Goal: Task Accomplishment & Management: Use online tool/utility

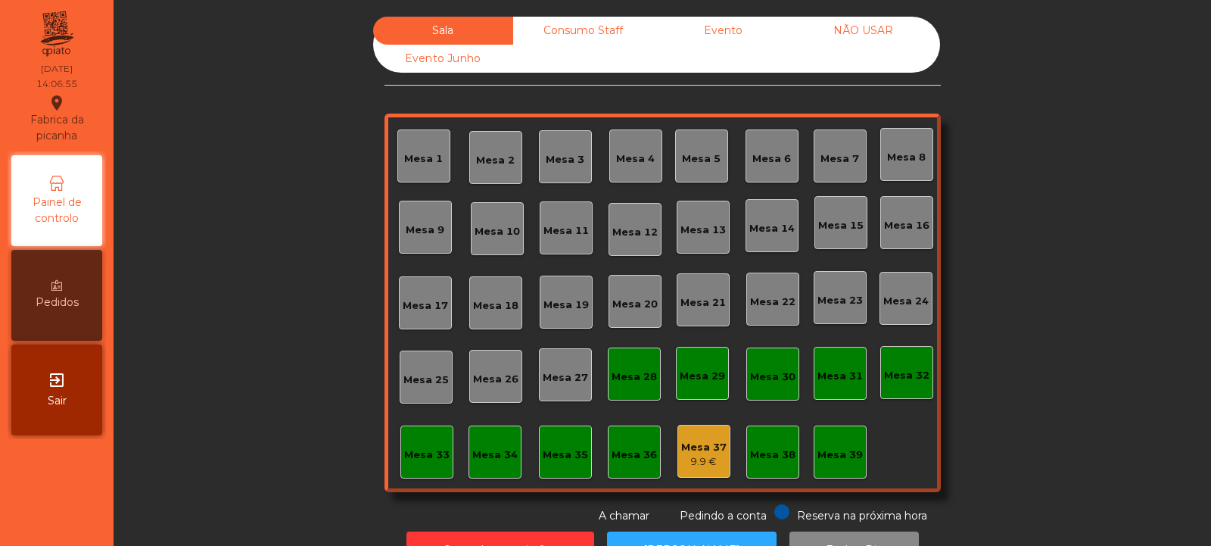
scroll to position [51, 0]
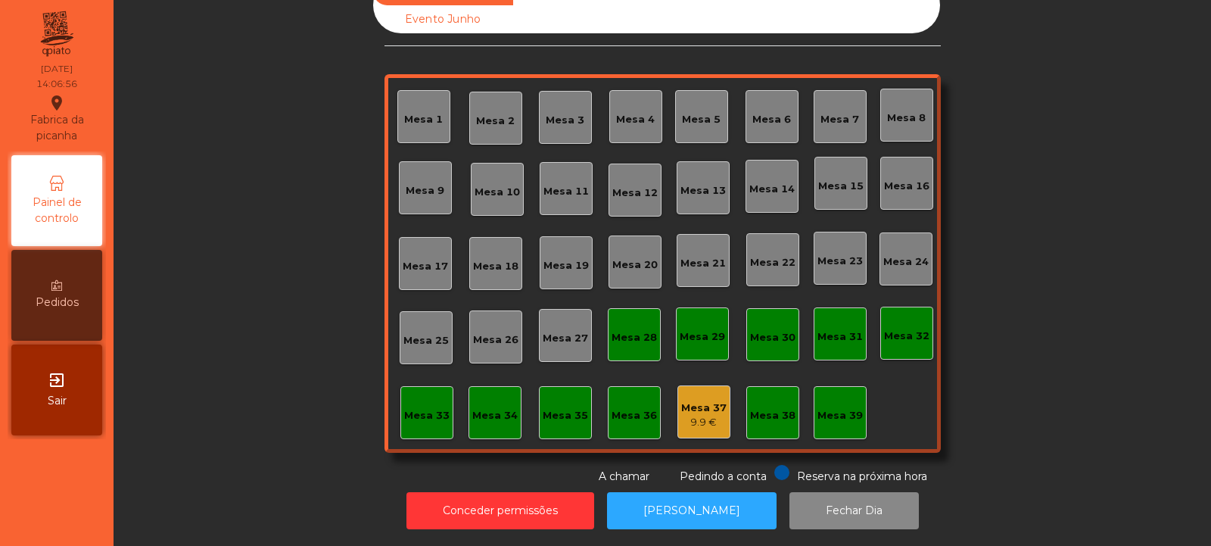
click at [629, 324] on div "Mesa 28" at bounding box center [633, 334] width 45 height 21
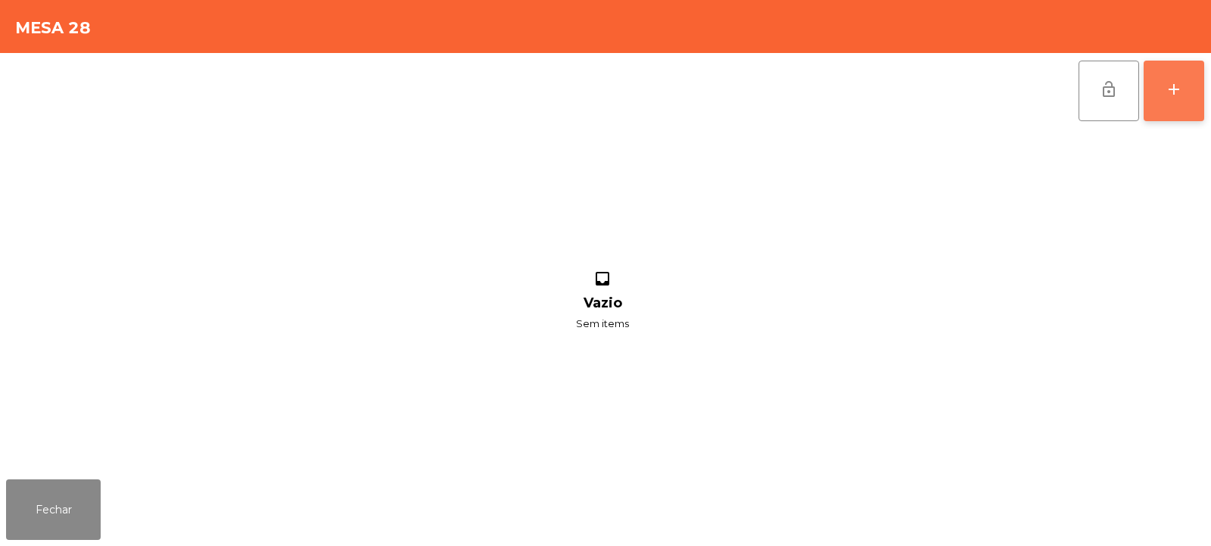
click at [1161, 95] on button "add" at bounding box center [1174, 91] width 61 height 61
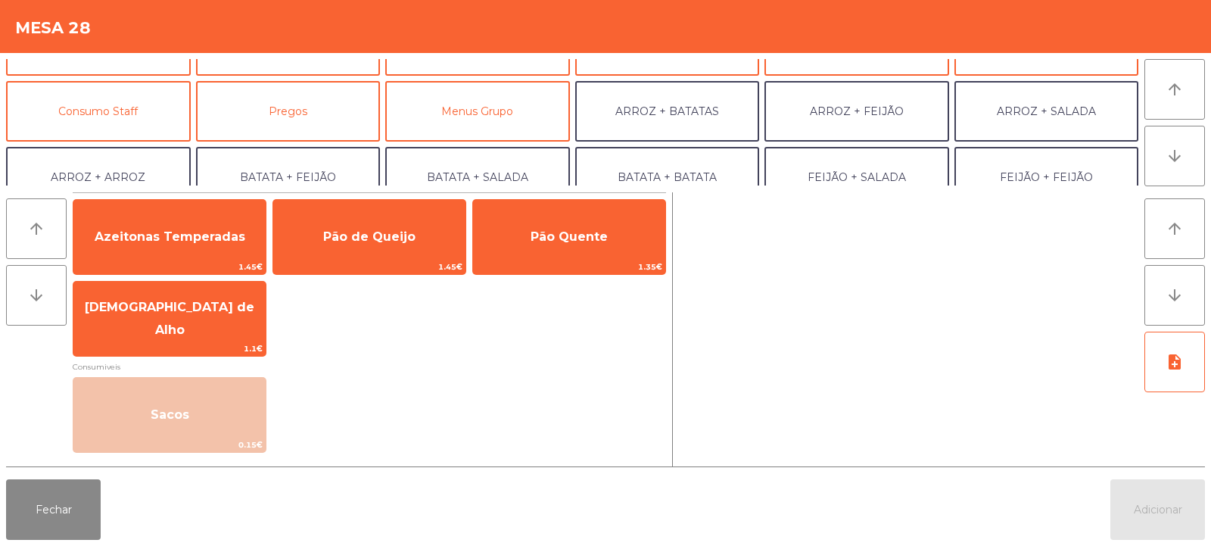
scroll to position [198, 0]
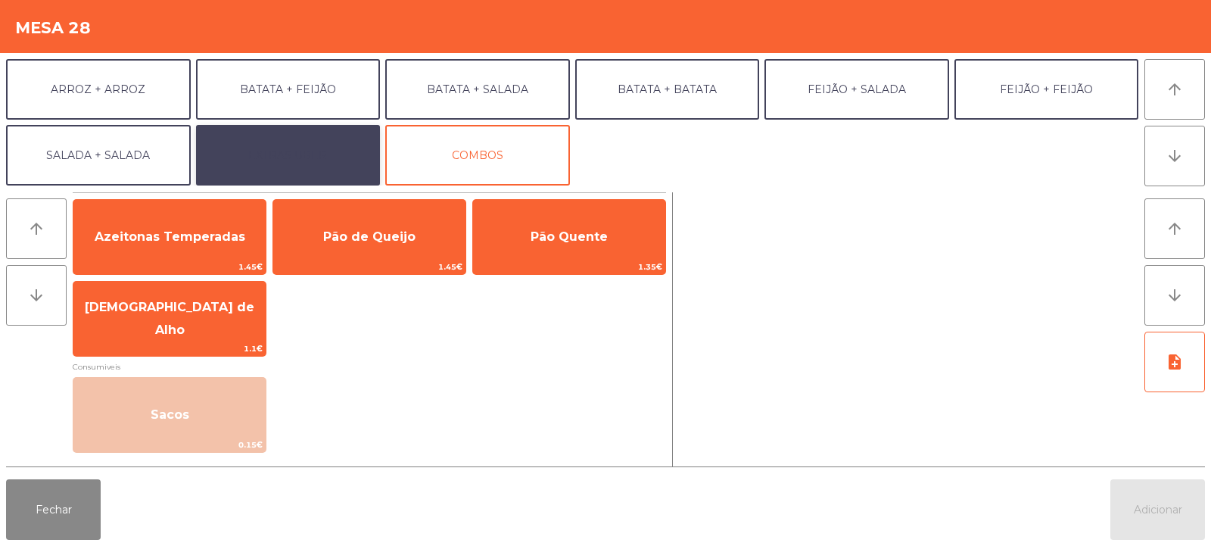
click at [255, 142] on button "EXTRAS UBER" at bounding box center [288, 155] width 185 height 61
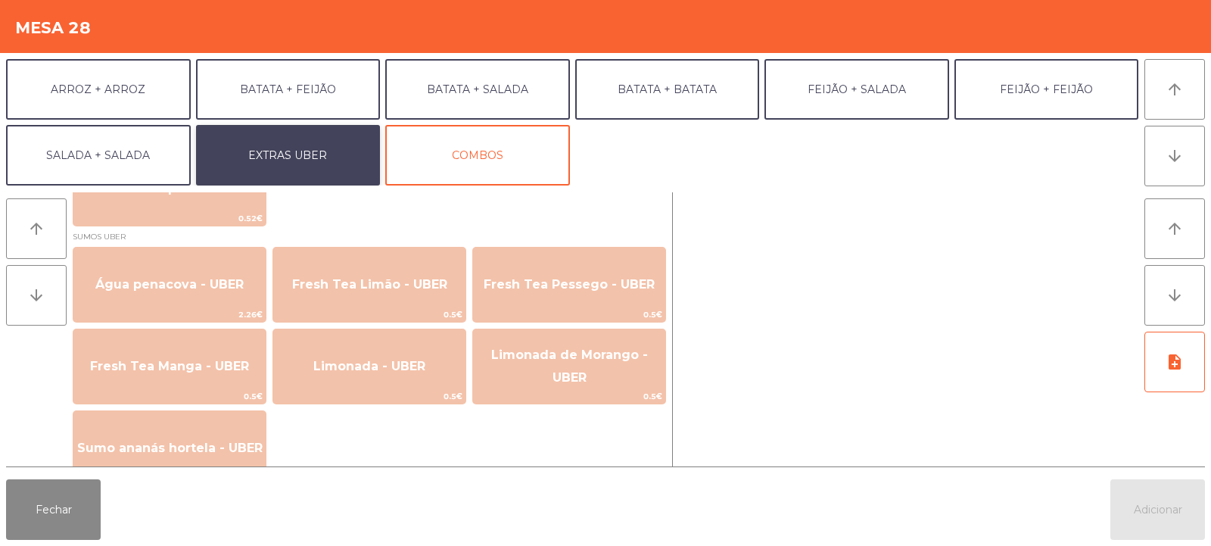
scroll to position [1237, 0]
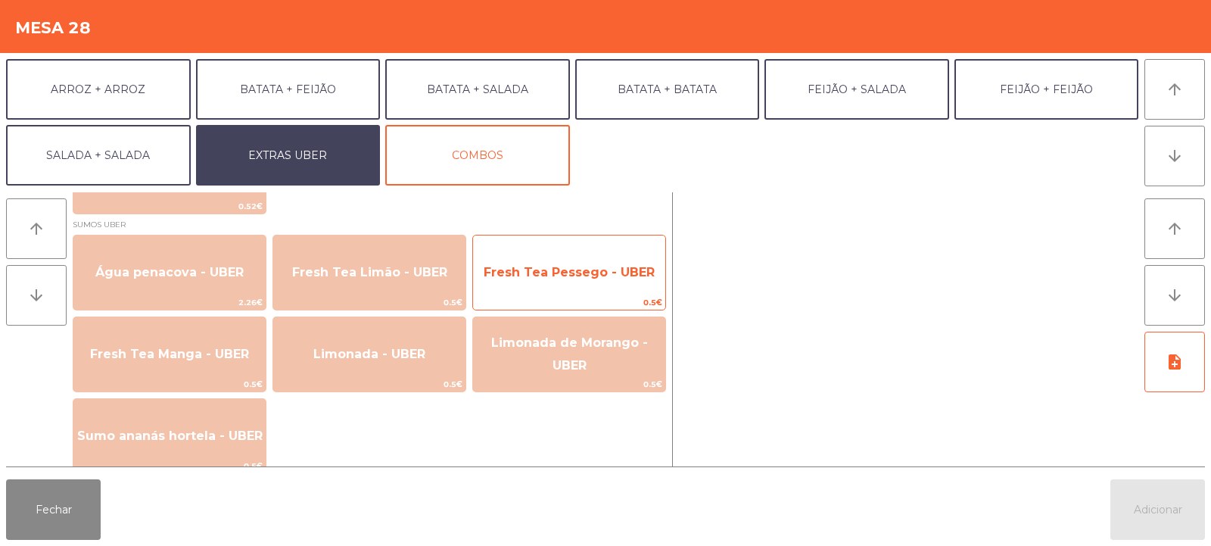
click at [519, 285] on span "Fresh Tea Pessego - UBER" at bounding box center [569, 272] width 192 height 41
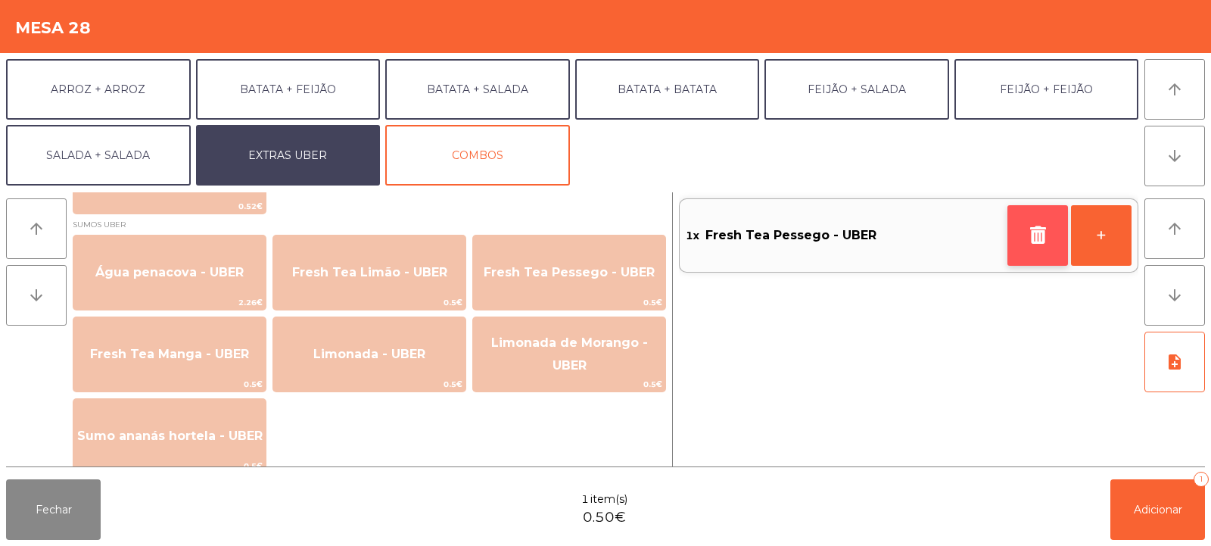
click at [1050, 220] on button "button" at bounding box center [1037, 235] width 61 height 61
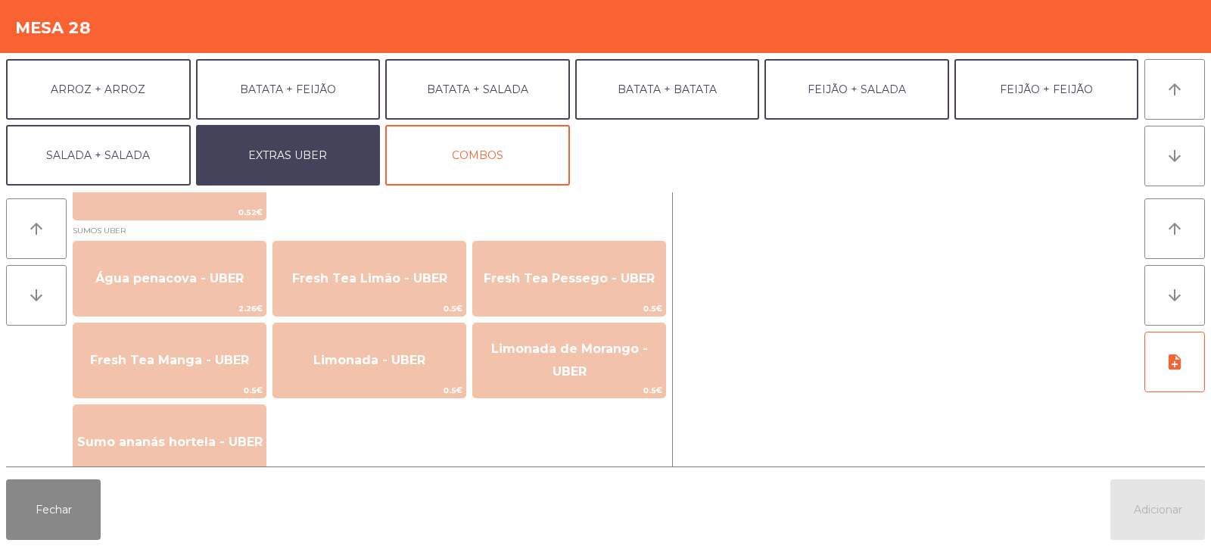
scroll to position [1250, 0]
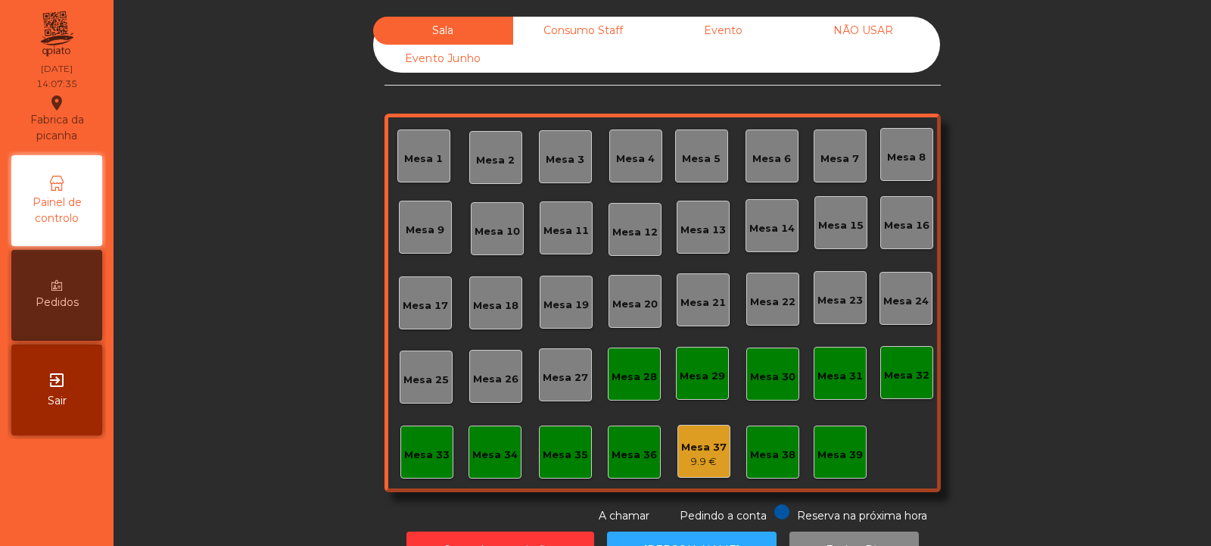
click at [910, 353] on div "Mesa 32" at bounding box center [906, 372] width 53 height 53
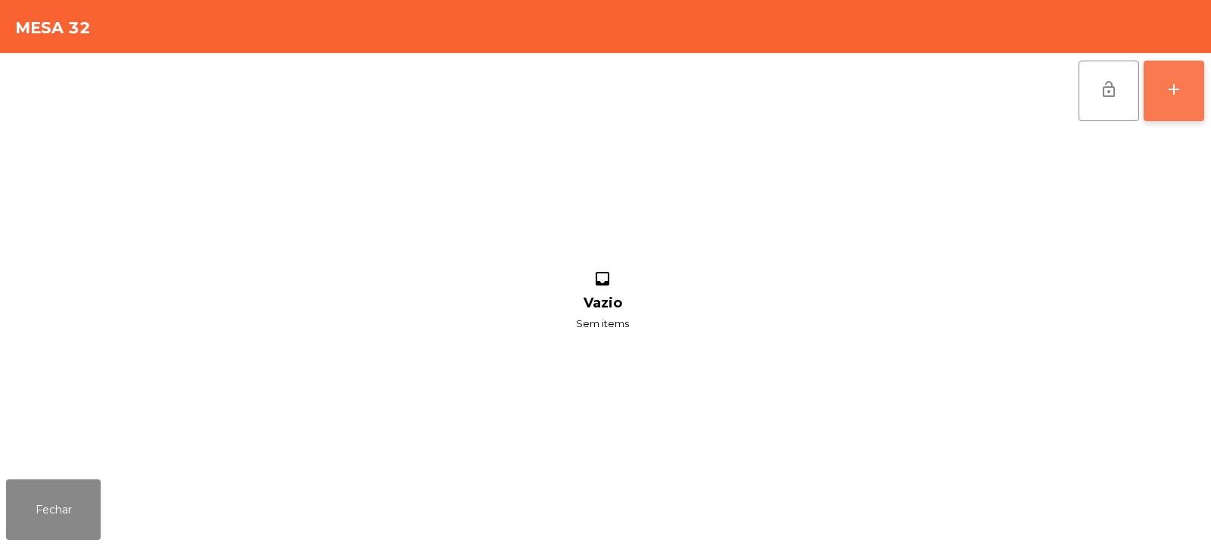
click at [1184, 75] on button "add" at bounding box center [1174, 91] width 61 height 61
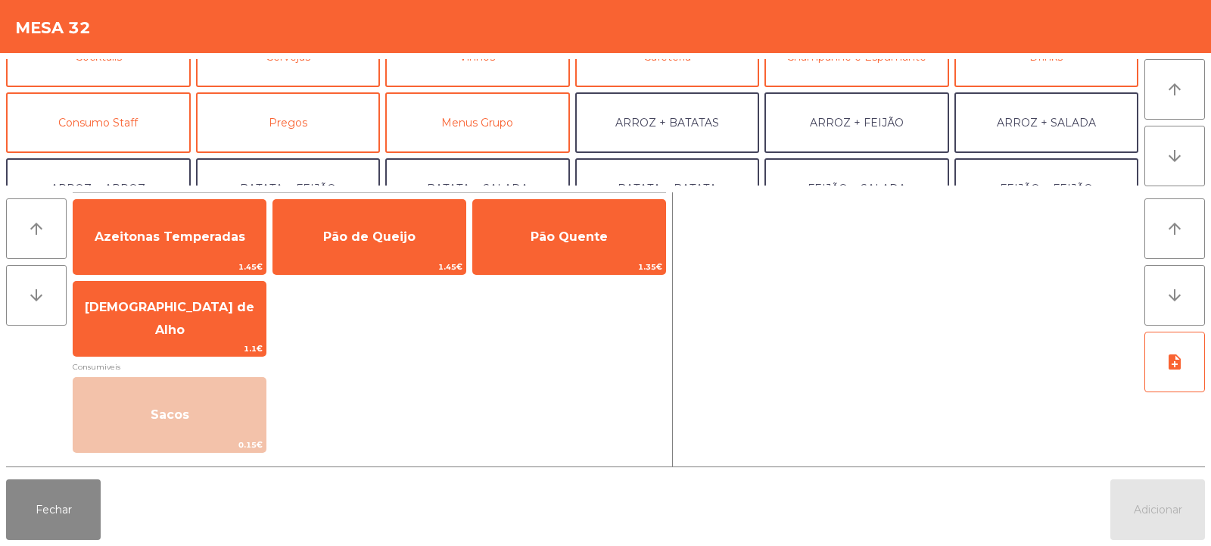
scroll to position [198, 0]
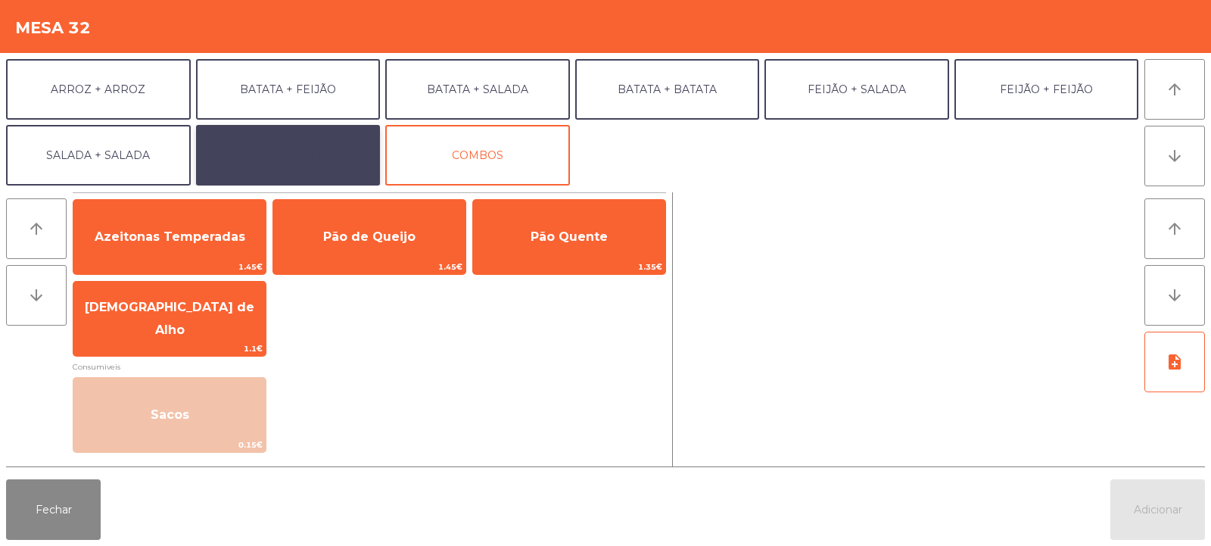
click at [338, 155] on button "EXTRAS UBER" at bounding box center [288, 155] width 185 height 61
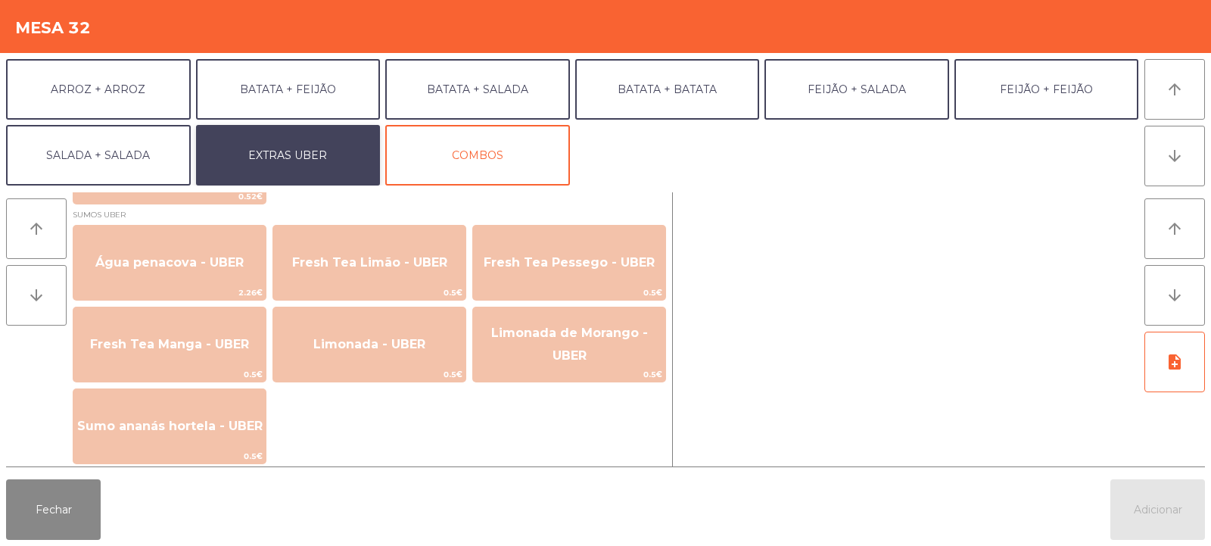
scroll to position [1249, 0]
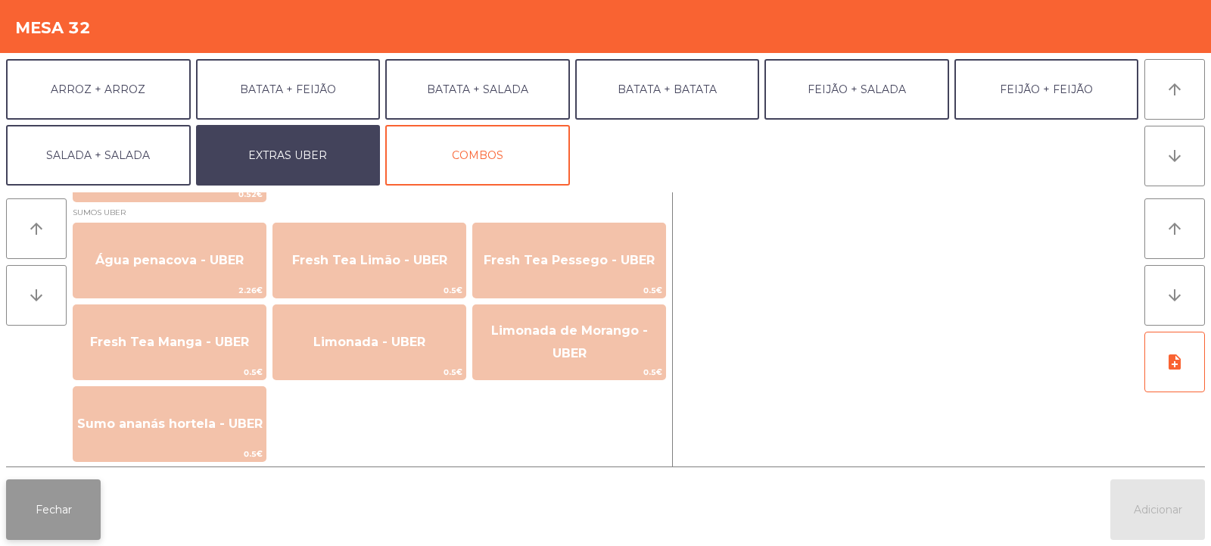
click at [46, 524] on button "Fechar" at bounding box center [53, 509] width 95 height 61
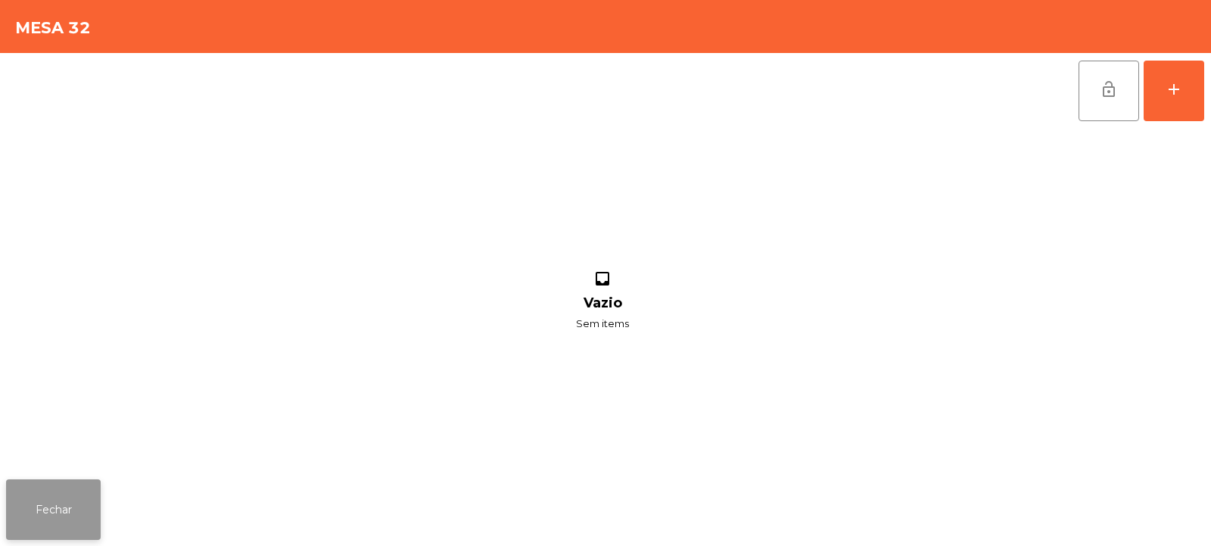
click at [58, 521] on button "Fechar" at bounding box center [53, 509] width 95 height 61
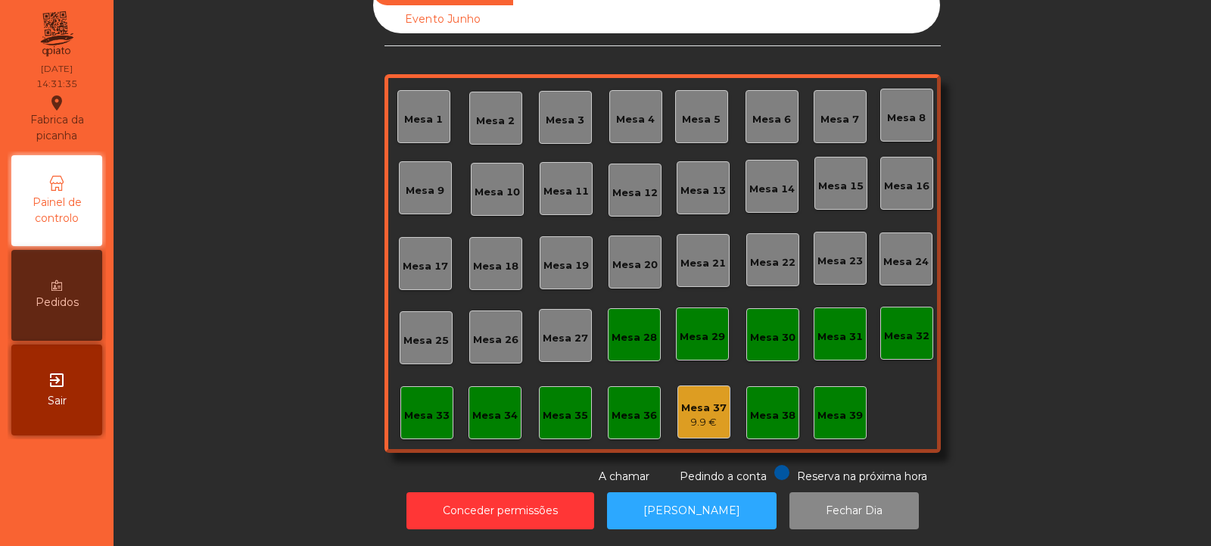
scroll to position [0, 0]
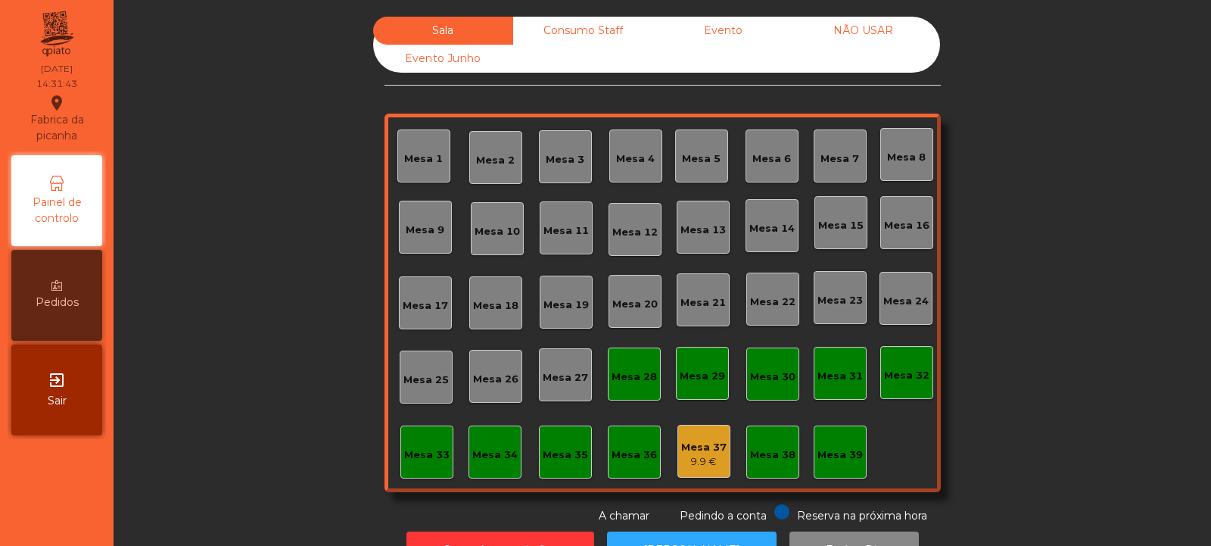
click at [839, 449] on div "Mesa 39" at bounding box center [839, 454] width 45 height 15
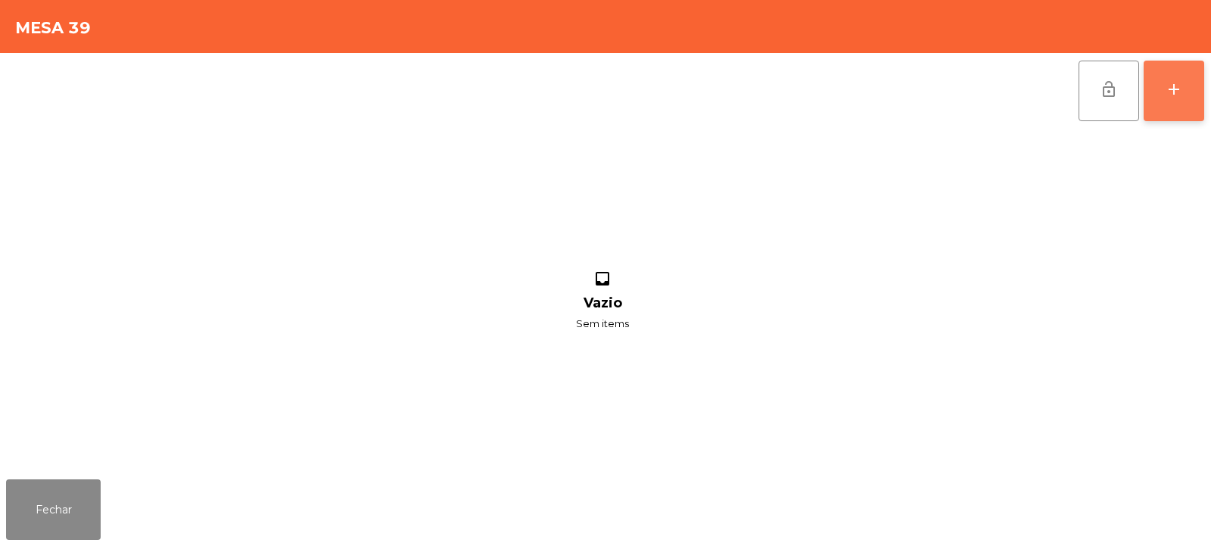
click at [1182, 110] on button "add" at bounding box center [1174, 91] width 61 height 61
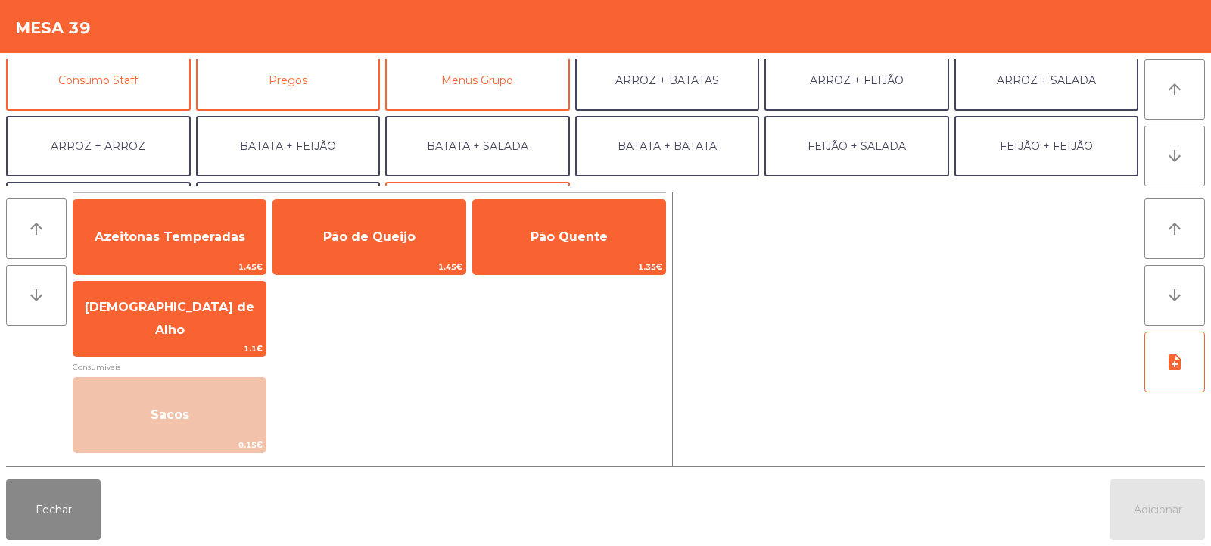
scroll to position [198, 0]
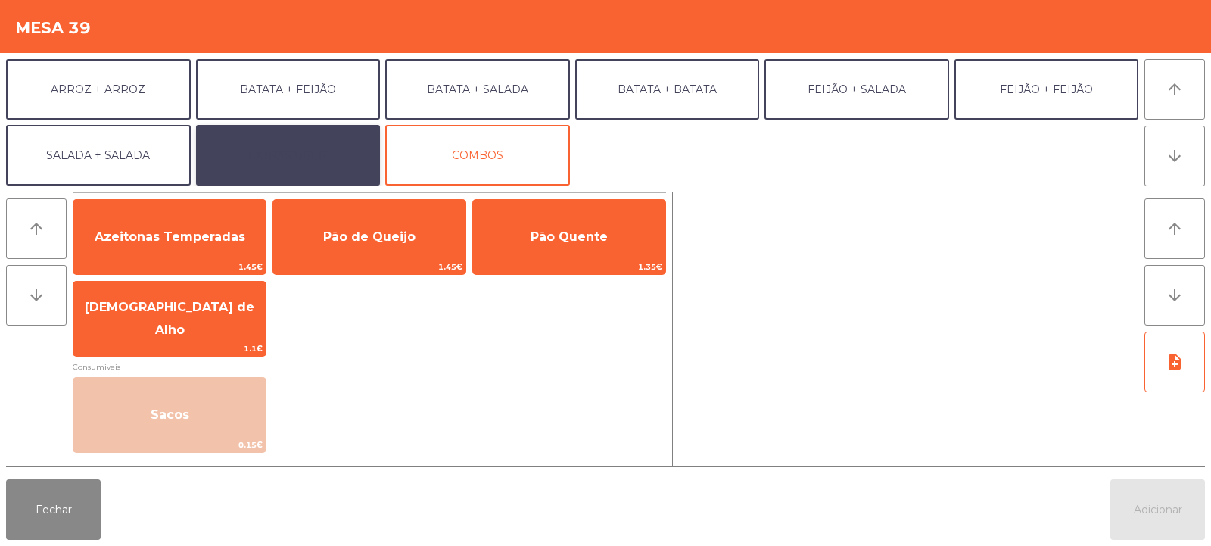
click at [328, 152] on button "EXTRAS UBER" at bounding box center [288, 155] width 185 height 61
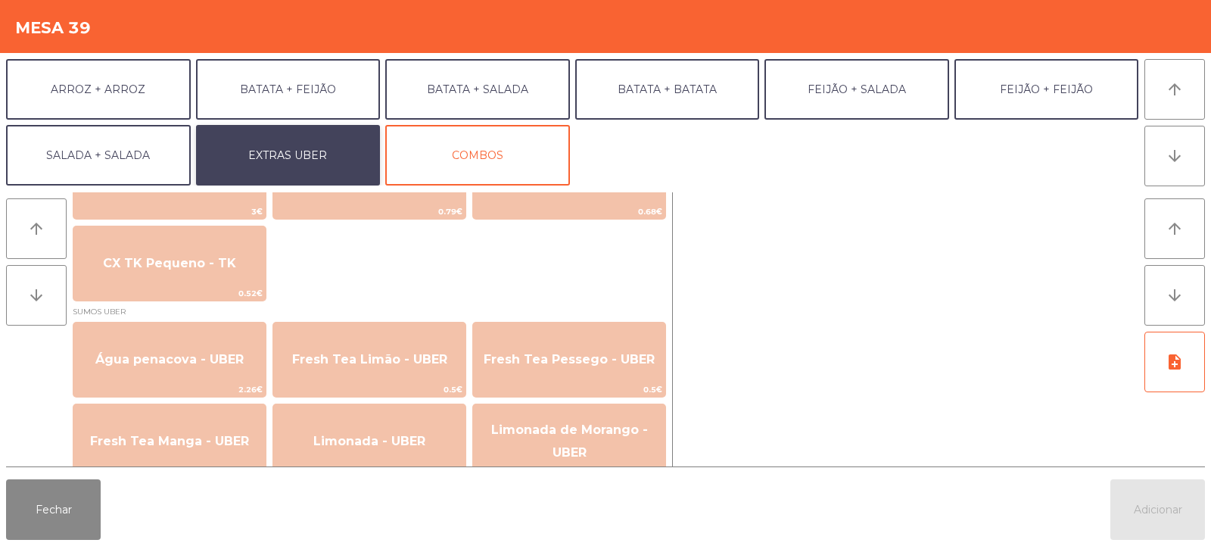
scroll to position [1250, 0]
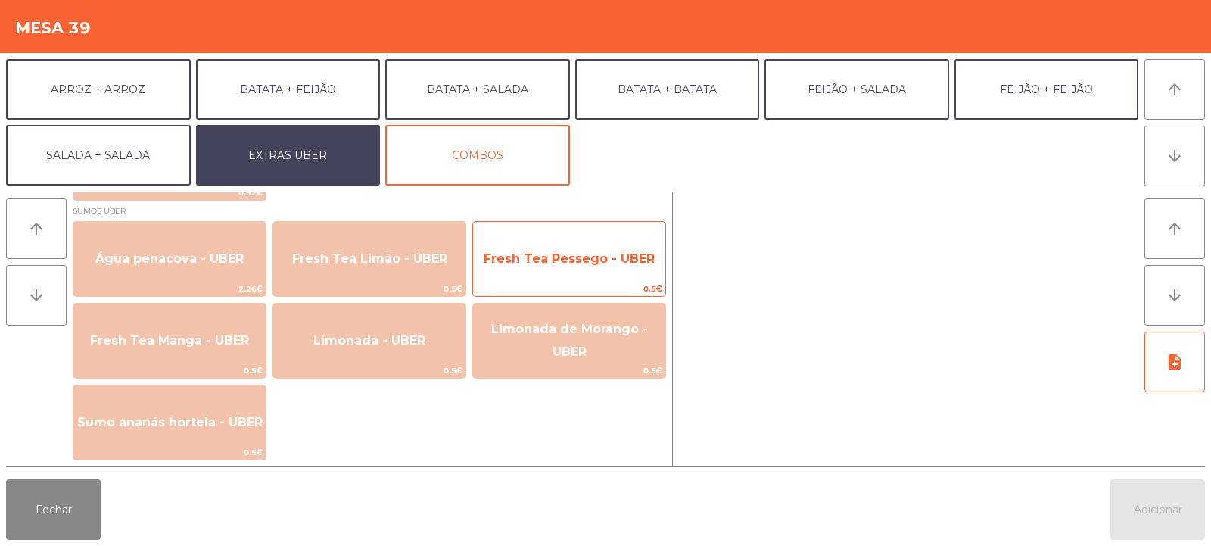
click at [623, 271] on span "Fresh Tea Pessego - UBER" at bounding box center [569, 258] width 192 height 41
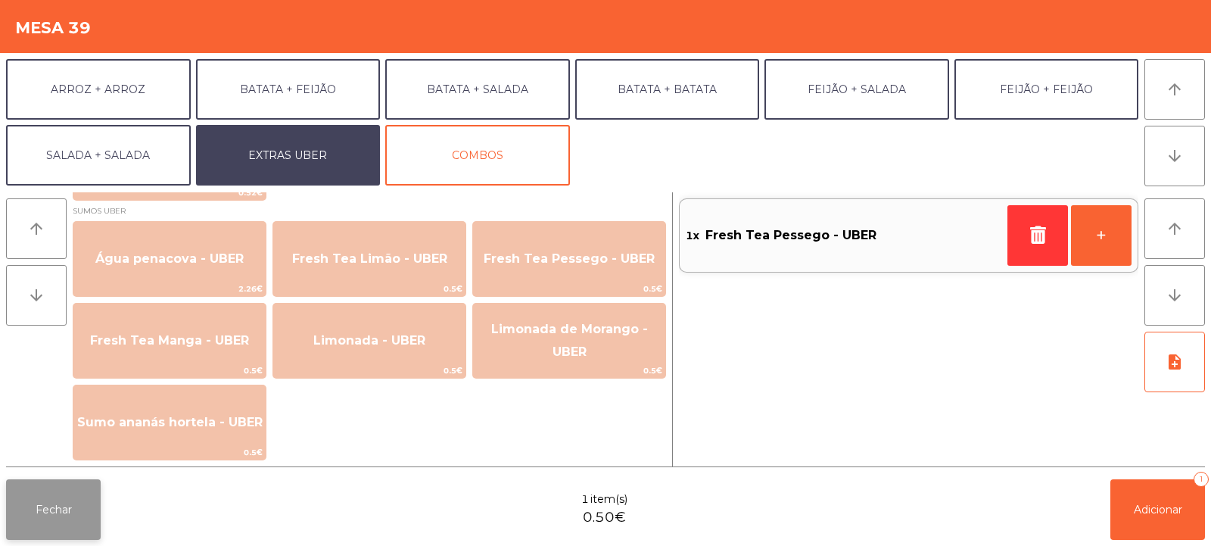
click at [60, 509] on button "Fechar" at bounding box center [53, 509] width 95 height 61
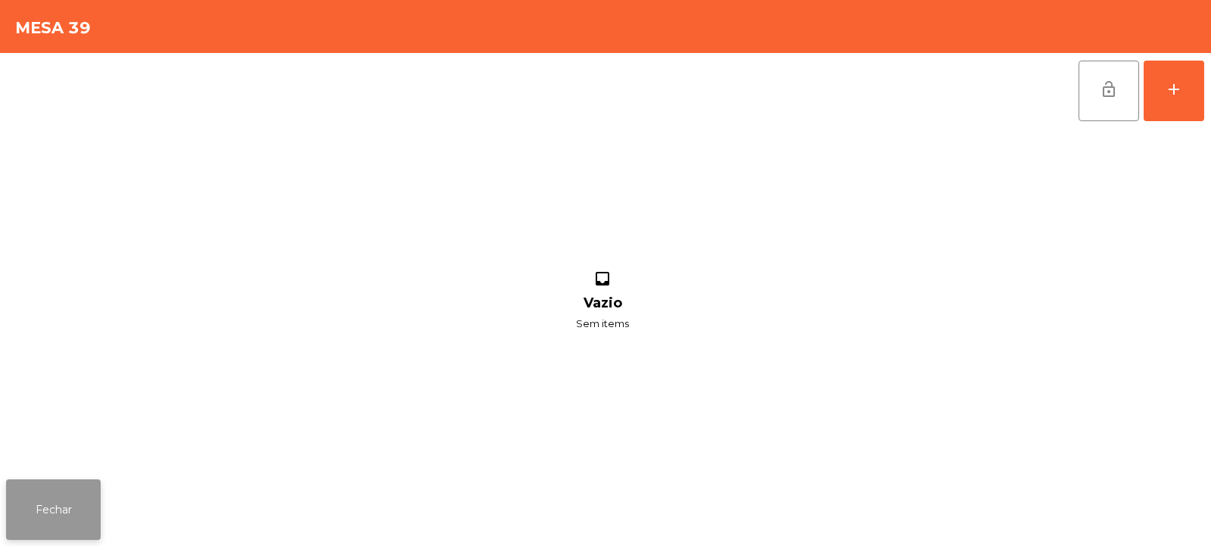
click at [31, 531] on button "Fechar" at bounding box center [53, 509] width 95 height 61
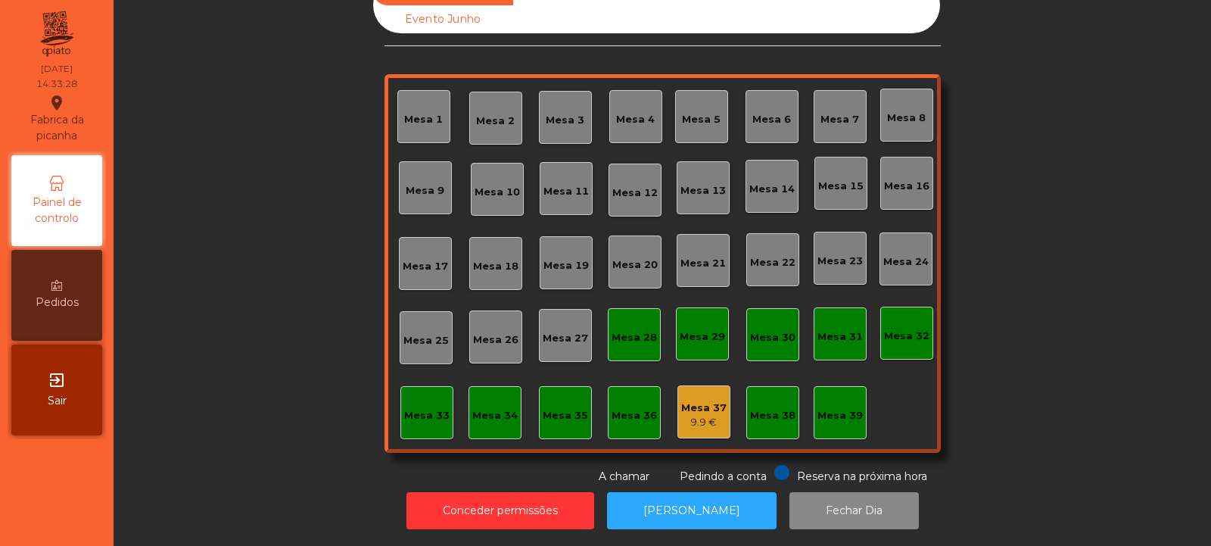
scroll to position [0, 0]
